Goal: Transaction & Acquisition: Purchase product/service

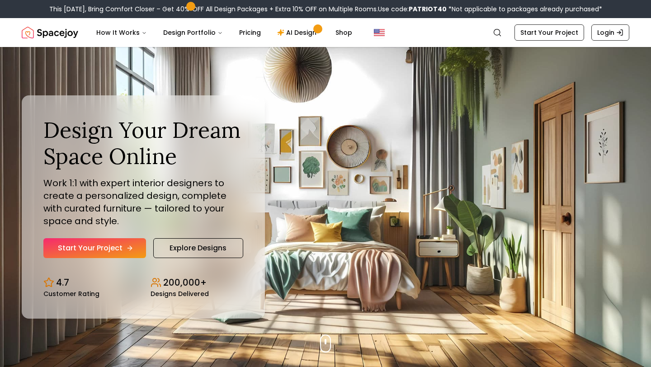
click at [119, 252] on link "Start Your Project" at bounding box center [94, 248] width 103 height 20
click at [303, 34] on link "AI Design" at bounding box center [298, 33] width 57 height 18
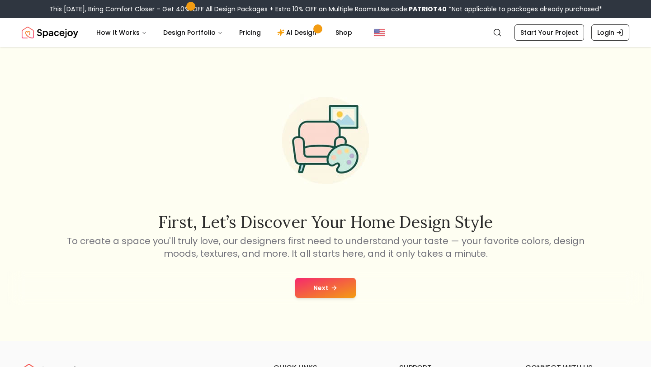
click at [316, 285] on button "Next" at bounding box center [325, 288] width 61 height 20
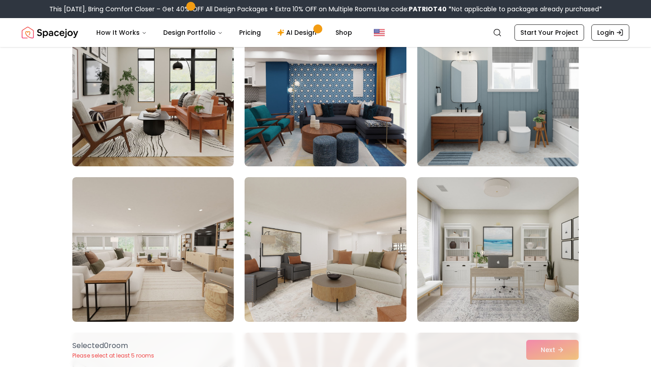
scroll to position [102, 0]
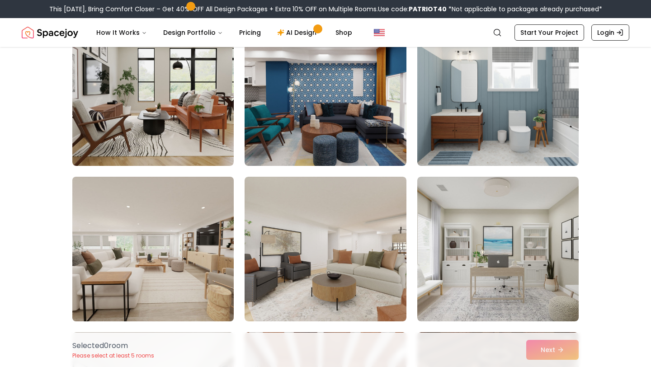
click at [179, 211] on img at bounding box center [153, 249] width 170 height 152
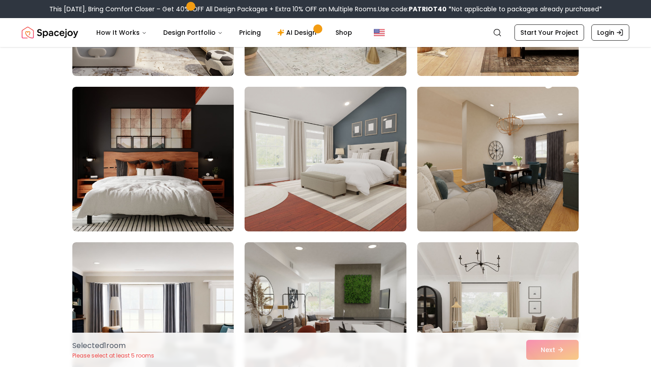
scroll to position [655, 0]
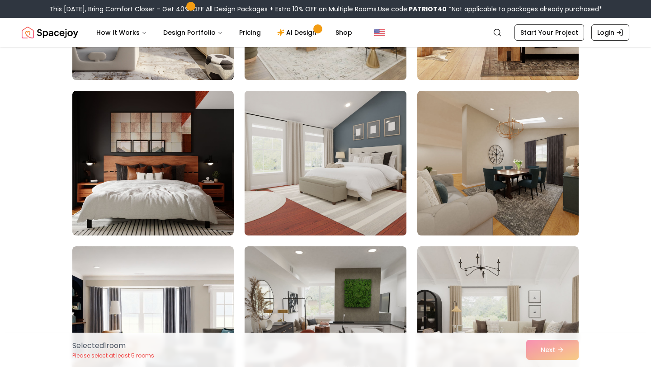
click at [315, 162] on img at bounding box center [326, 163] width 170 height 152
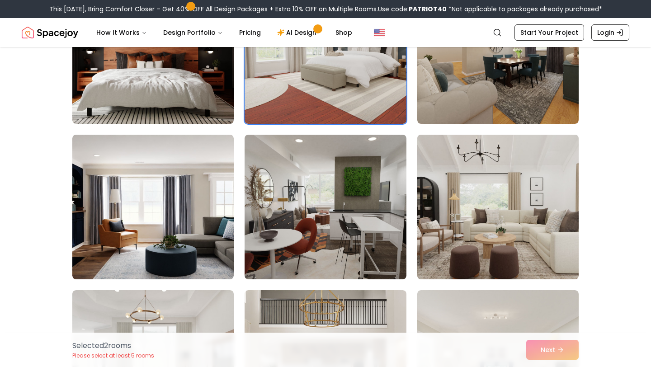
scroll to position [767, 0]
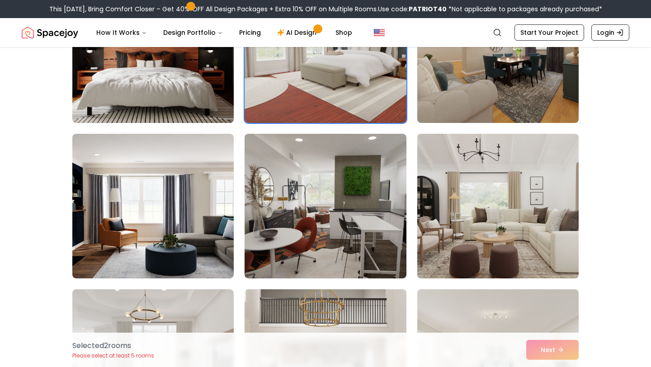
click at [497, 232] on img at bounding box center [498, 206] width 170 height 152
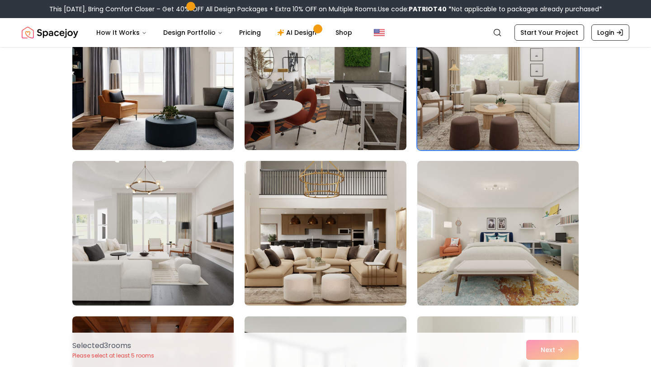
scroll to position [897, 0]
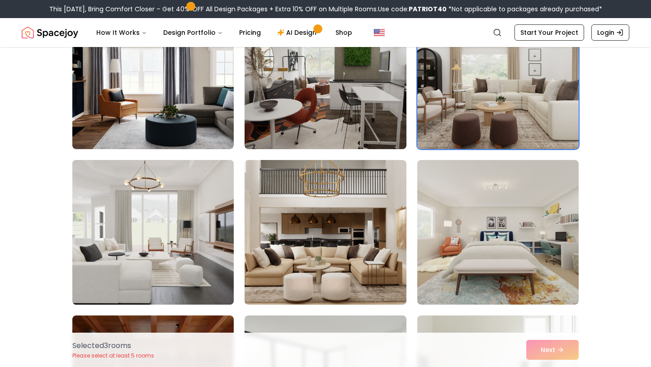
click at [154, 236] on img at bounding box center [153, 233] width 170 height 152
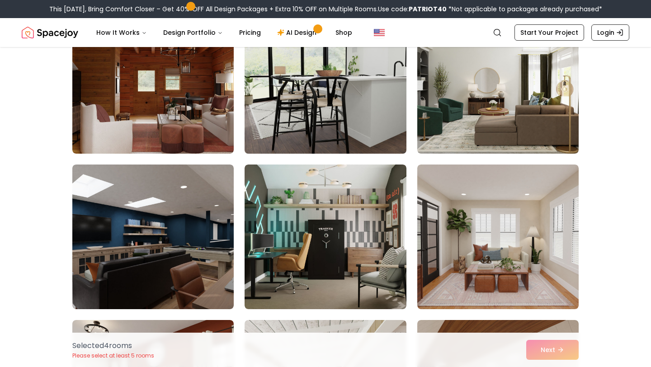
scroll to position [1238, 0]
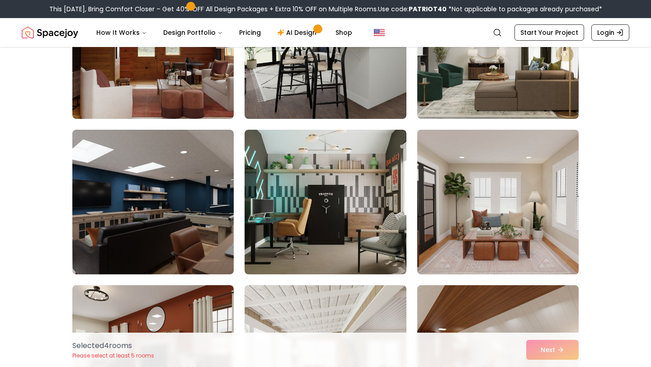
click at [484, 212] on img at bounding box center [498, 202] width 170 height 152
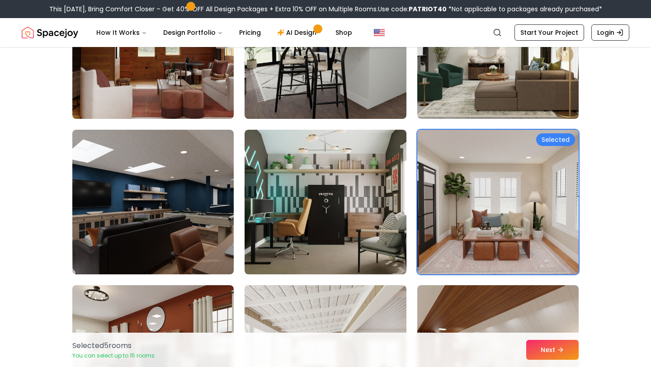
click at [484, 212] on img at bounding box center [498, 202] width 170 height 152
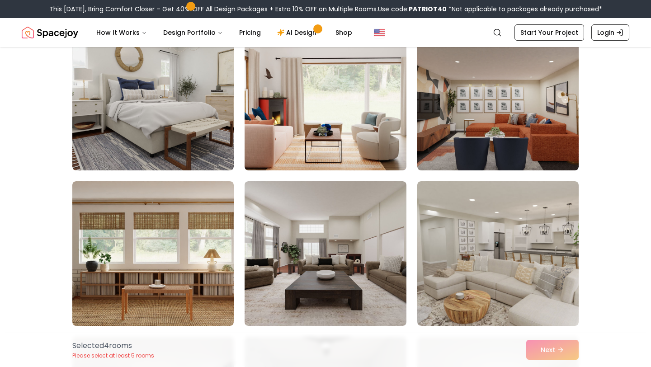
scroll to position [2437, 0]
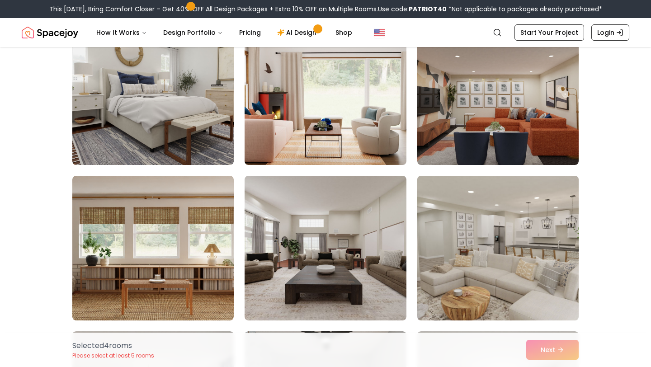
click at [506, 271] on img at bounding box center [498, 248] width 170 height 152
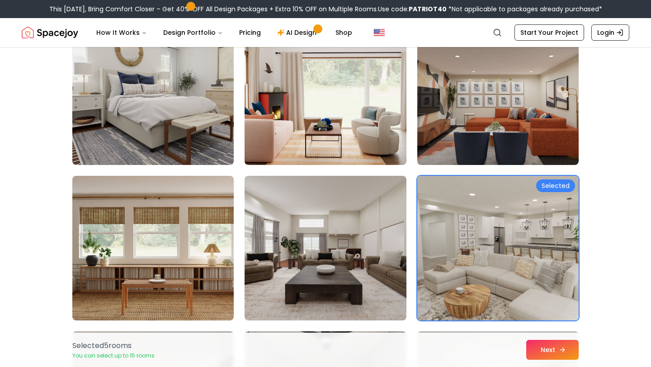
click at [541, 351] on button "Next" at bounding box center [553, 350] width 52 height 20
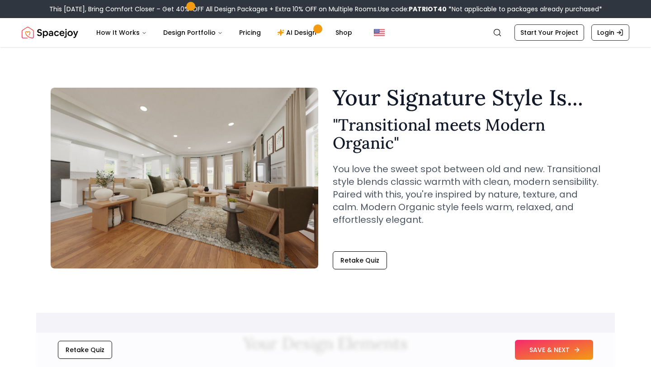
drag, startPoint x: 0, startPoint y: 0, endPoint x: 541, endPoint y: 355, distance: 646.9
click at [541, 355] on button "SAVE & NEXT" at bounding box center [554, 350] width 78 height 20
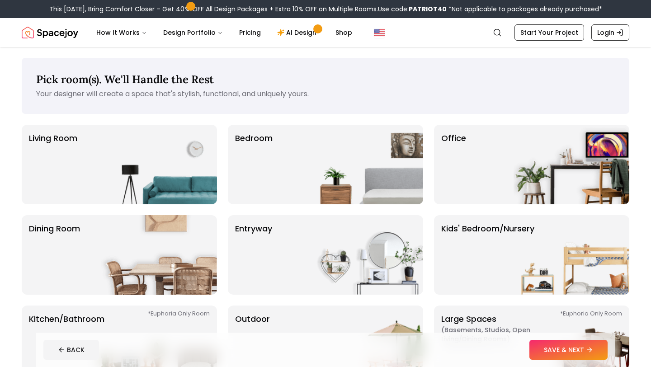
click at [343, 117] on div "Pick room(s). We'll Handle the Rest Your designer will create a space that's st…" at bounding box center [326, 222] width 608 height 328
click at [327, 156] on img at bounding box center [366, 165] width 116 height 80
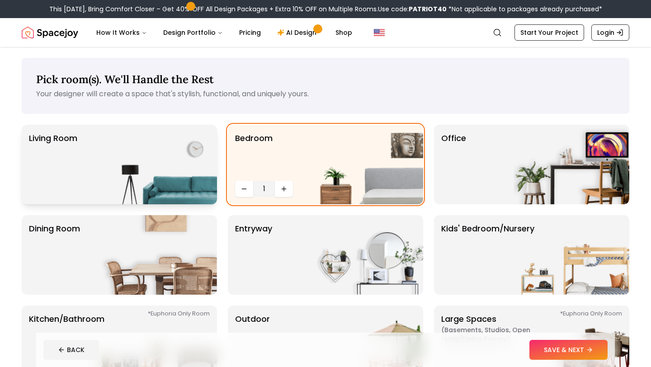
click at [163, 176] on img at bounding box center [159, 165] width 116 height 80
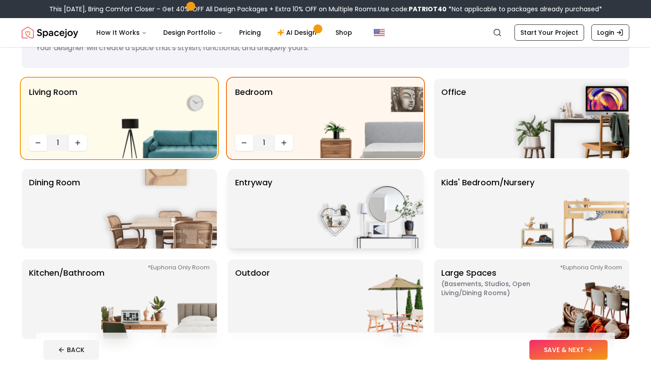
scroll to position [62, 0]
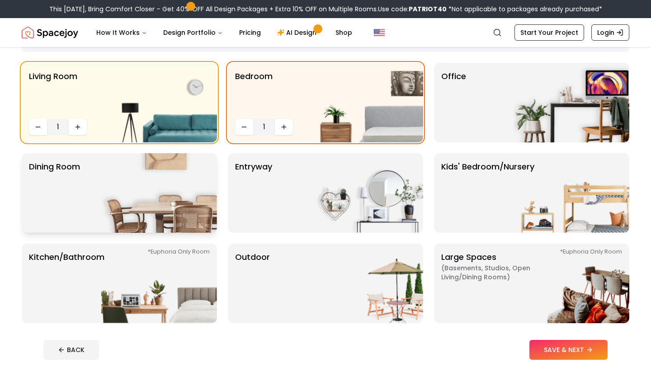
click at [88, 178] on div "Dining Room" at bounding box center [119, 193] width 195 height 80
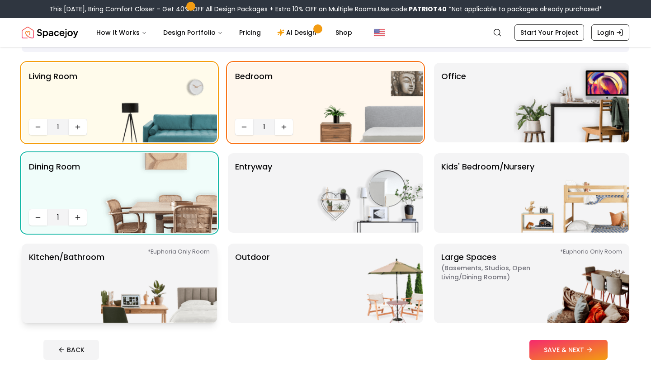
click at [128, 301] on img at bounding box center [159, 284] width 116 height 80
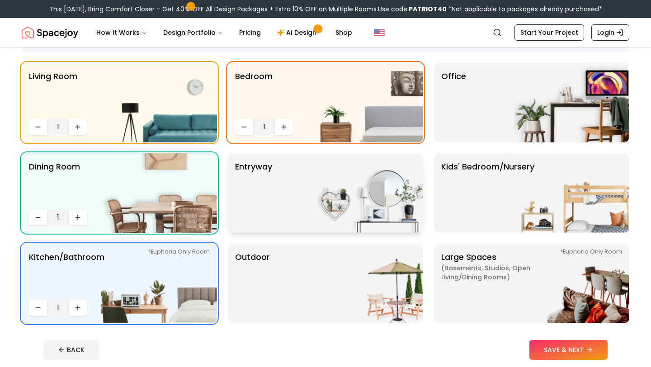
click at [305, 180] on div "entryway" at bounding box center [325, 193] width 195 height 80
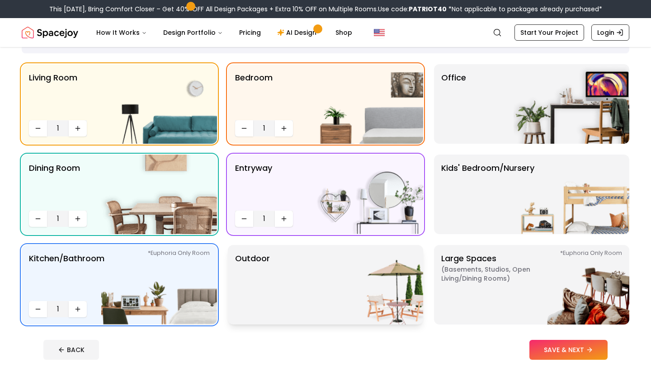
scroll to position [70, 0]
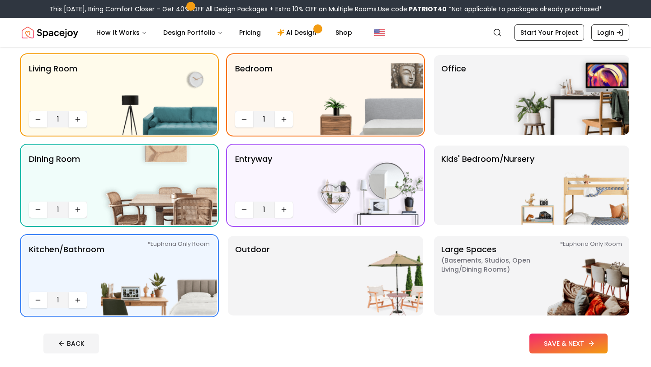
click at [570, 346] on button "SAVE & NEXT" at bounding box center [569, 344] width 78 height 20
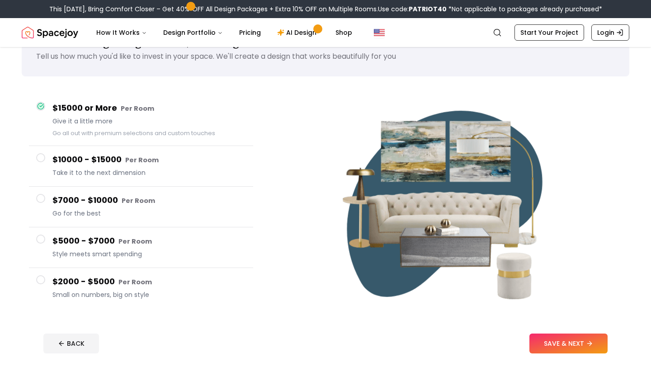
scroll to position [38, 0]
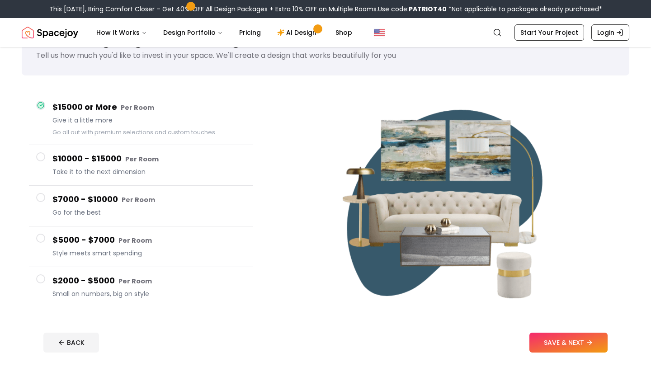
click at [42, 198] on span at bounding box center [40, 197] width 9 height 9
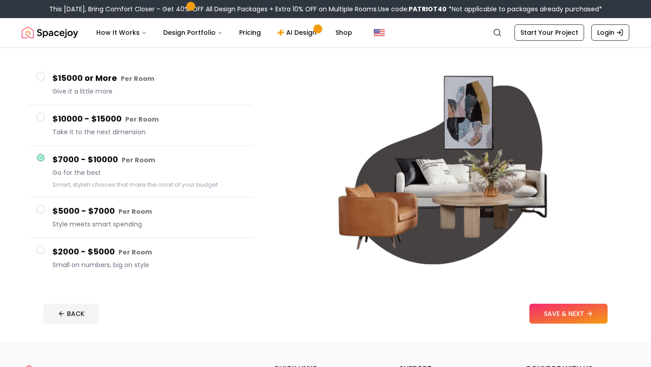
scroll to position [73, 0]
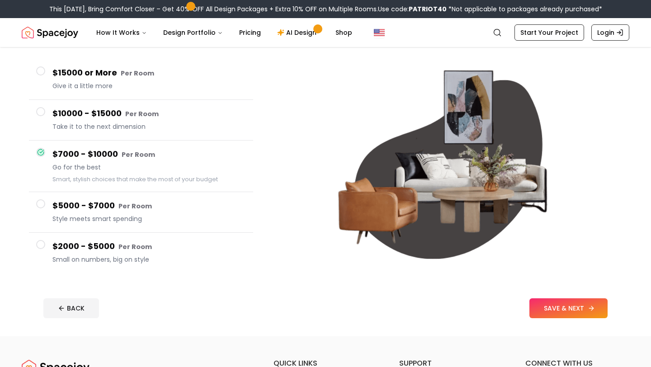
click at [537, 313] on button "SAVE & NEXT" at bounding box center [569, 309] width 78 height 20
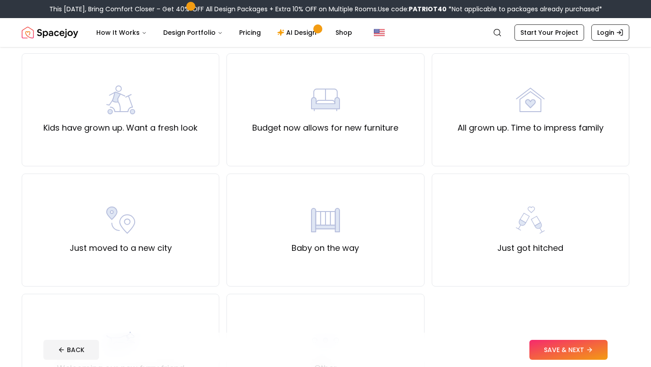
scroll to position [192, 0]
click at [498, 220] on div "Just got hitched" at bounding box center [531, 229] width 66 height 49
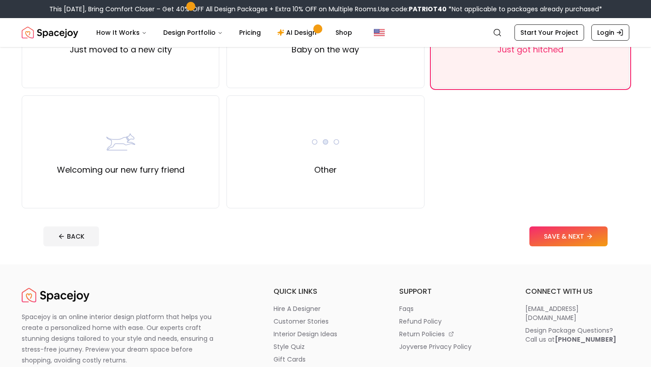
scroll to position [389, 0]
click at [555, 237] on button "SAVE & NEXT" at bounding box center [569, 238] width 78 height 20
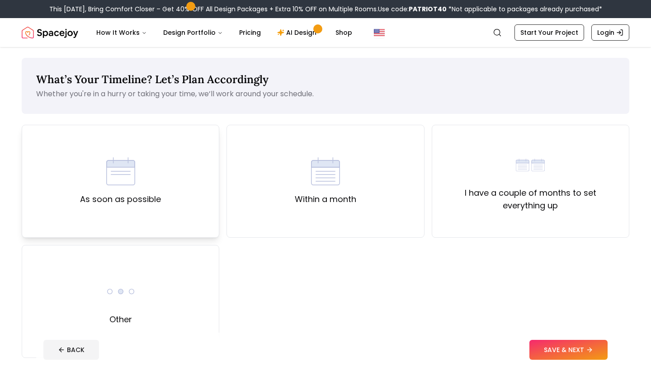
click at [167, 178] on div "As soon as possible" at bounding box center [121, 181] width 198 height 113
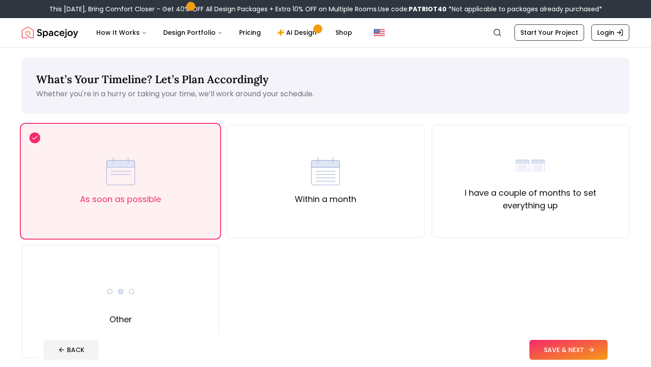
click at [563, 345] on button "SAVE & NEXT" at bounding box center [569, 350] width 78 height 20
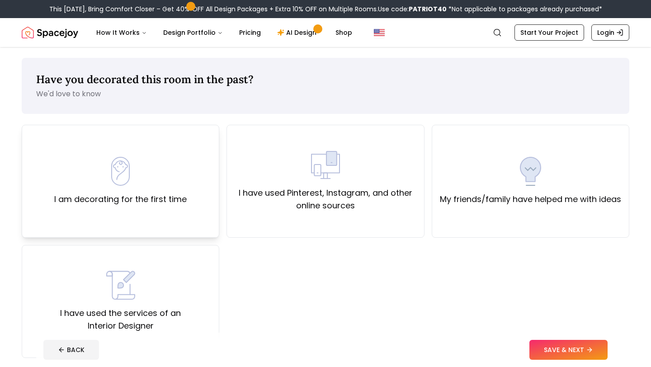
click at [152, 197] on label "I am decorating for the first time" at bounding box center [120, 199] width 133 height 13
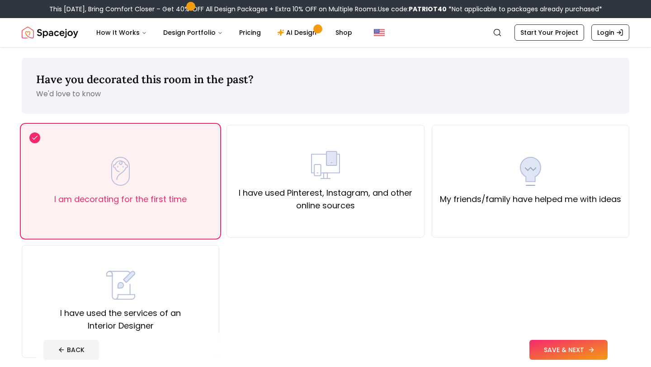
click at [565, 348] on button "SAVE & NEXT" at bounding box center [569, 350] width 78 height 20
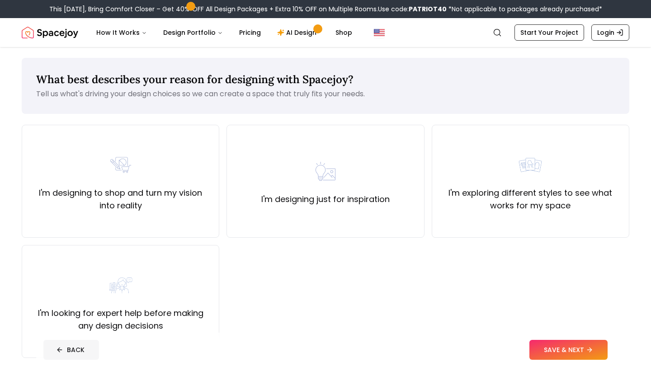
click at [71, 347] on button "BACK" at bounding box center [71, 350] width 56 height 20
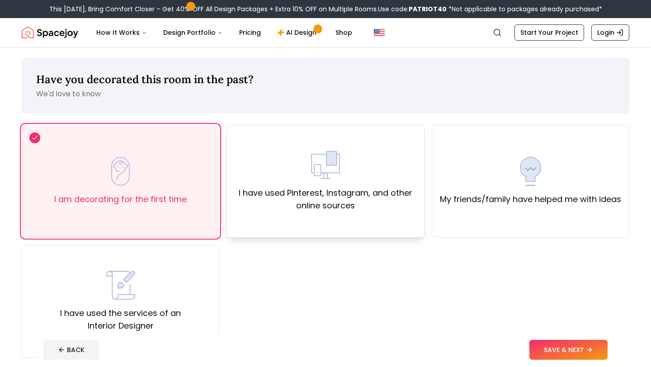
click at [271, 210] on label "I have used Pinterest, Instagram, and other online sources" at bounding box center [325, 199] width 182 height 25
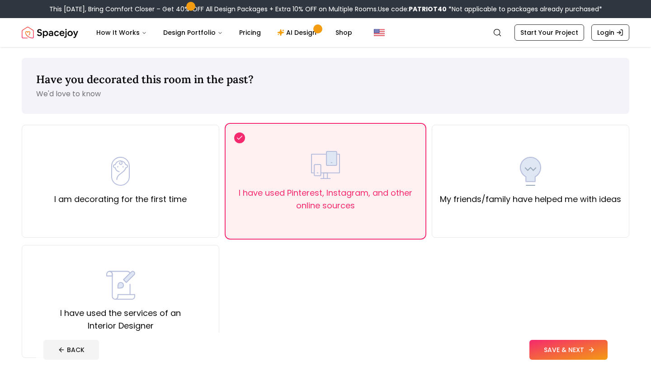
click at [571, 356] on button "SAVE & NEXT" at bounding box center [569, 350] width 78 height 20
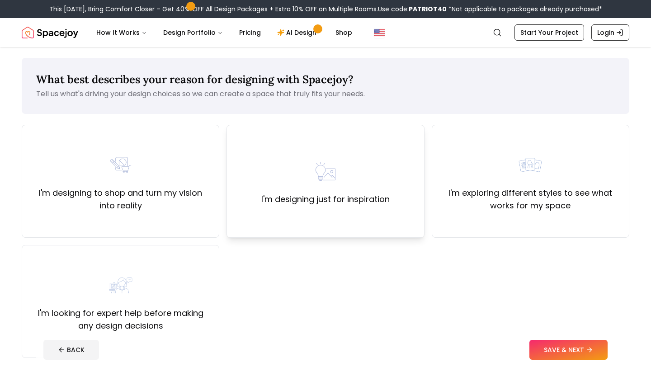
click at [323, 215] on div "I'm designing just for inspiration" at bounding box center [326, 181] width 198 height 113
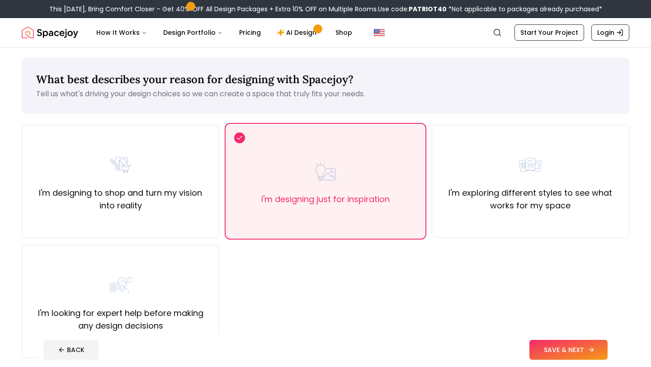
click at [562, 355] on button "SAVE & NEXT" at bounding box center [569, 350] width 78 height 20
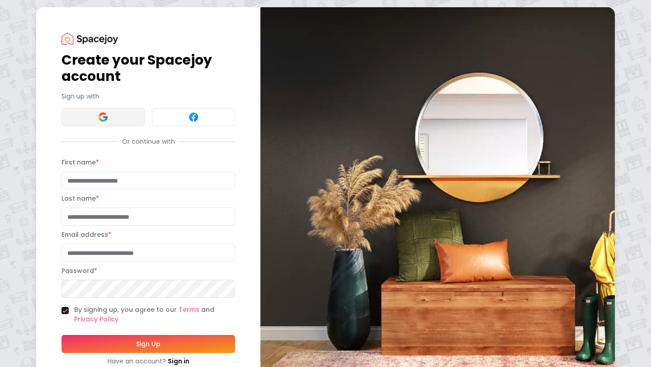
click at [94, 115] on button at bounding box center [103, 117] width 83 height 18
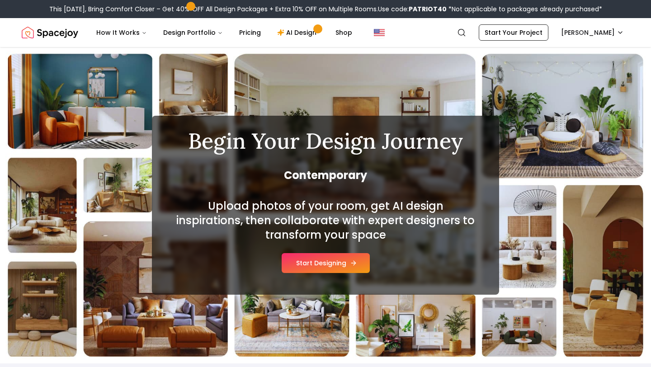
click at [323, 267] on button "Start Designing" at bounding box center [326, 263] width 88 height 20
